Goal: Check status: Check status

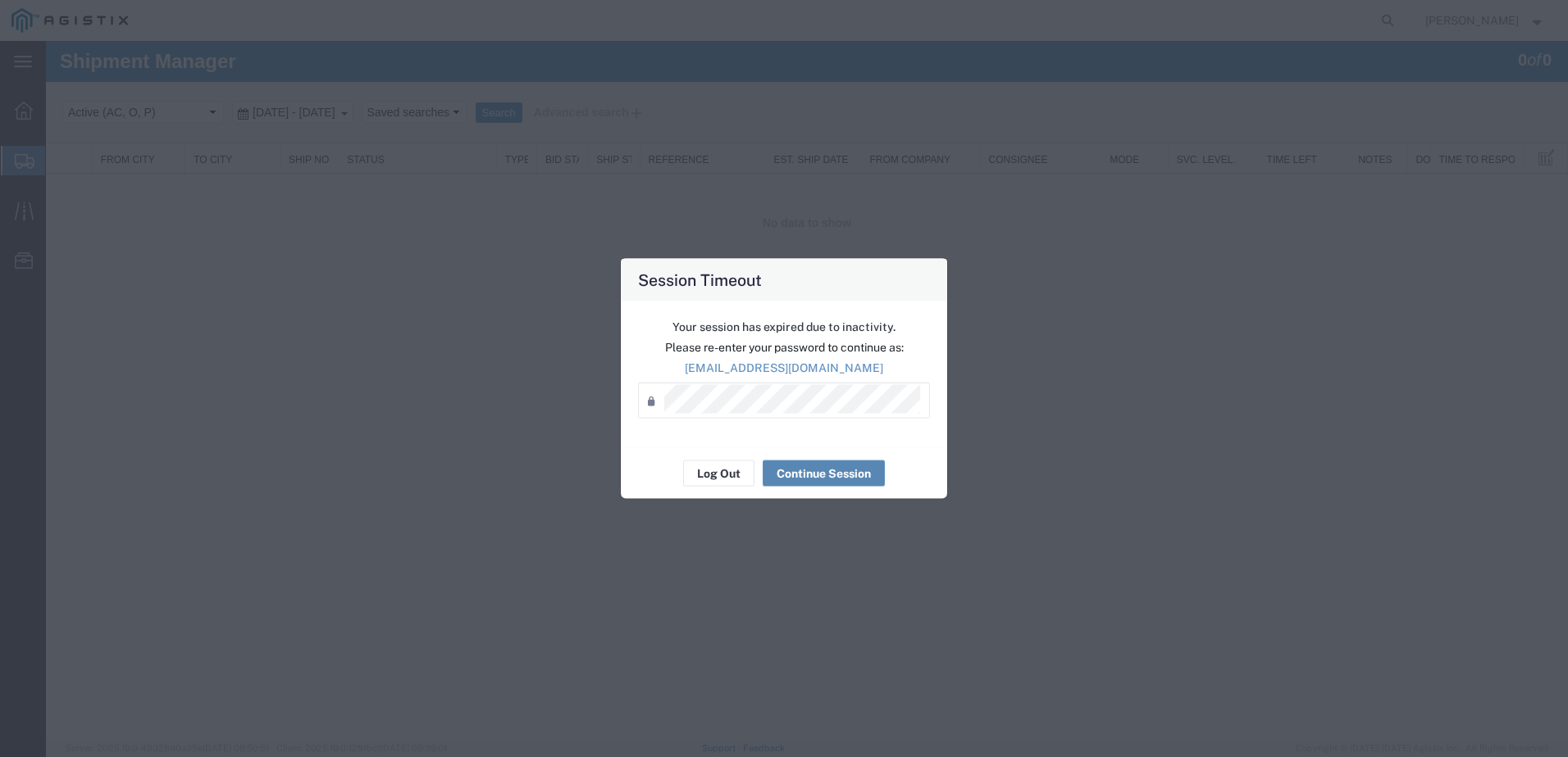
click at [795, 437] on agx-session-expired "Your session has expired due to inactivity. Please re-enter your password to co…" at bounding box center [784, 400] width 326 height 197
click at [796, 469] on button "Continue Session" at bounding box center [824, 474] width 122 height 26
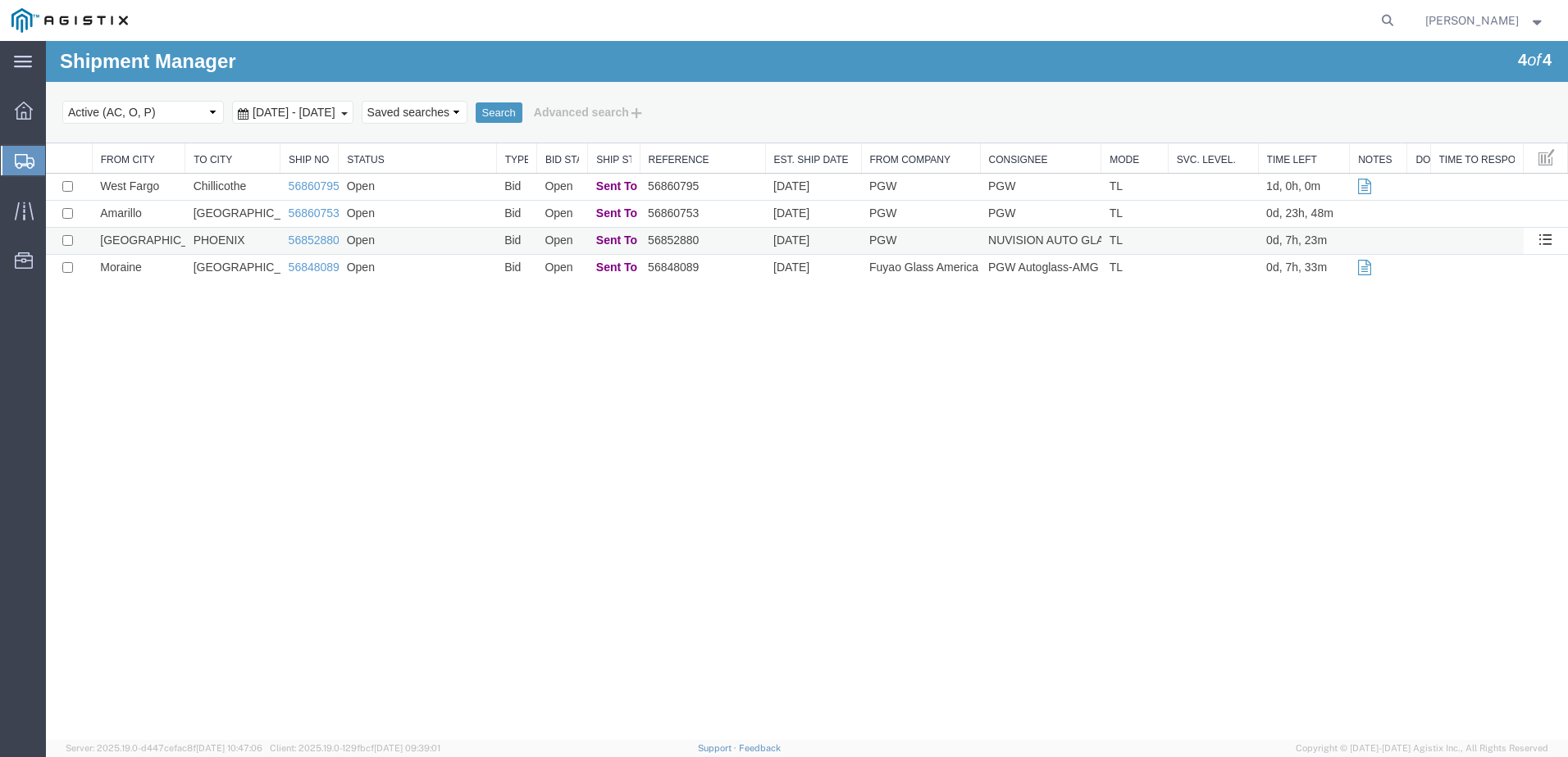
click at [250, 243] on td "PHOENIX" at bounding box center [232, 241] width 95 height 27
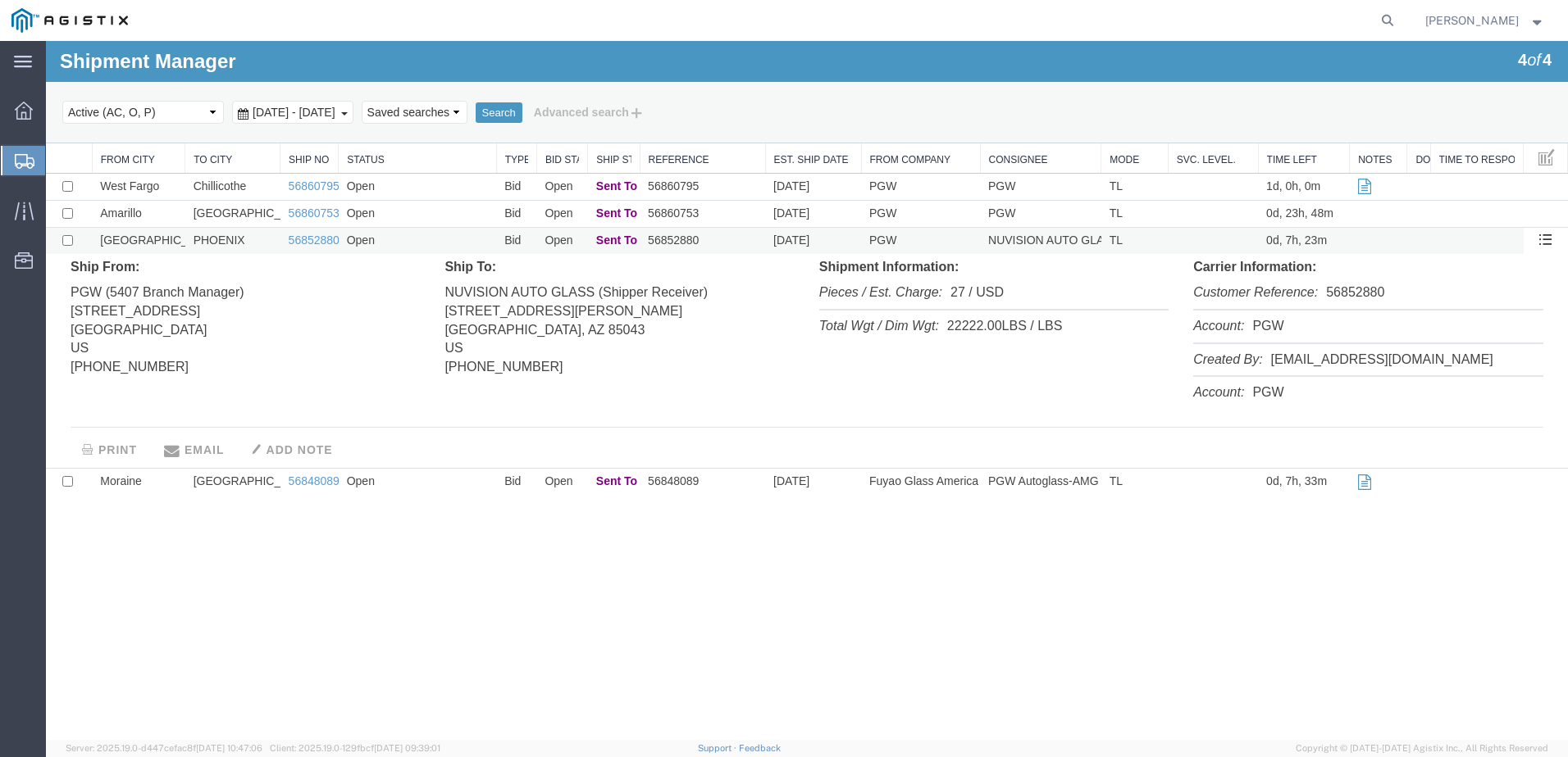
click at [250, 243] on td "PHOENIX" at bounding box center [232, 241] width 95 height 27
